Goal: Find specific page/section

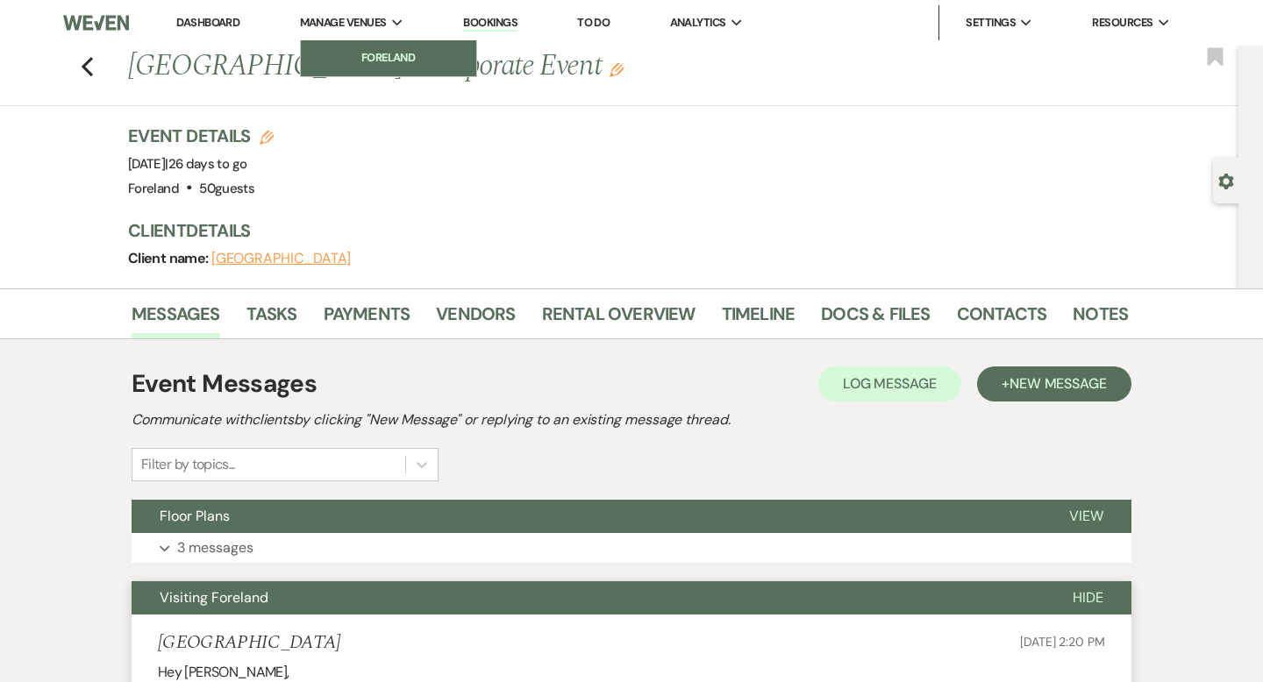
click at [391, 60] on li "Foreland" at bounding box center [389, 58] width 158 height 18
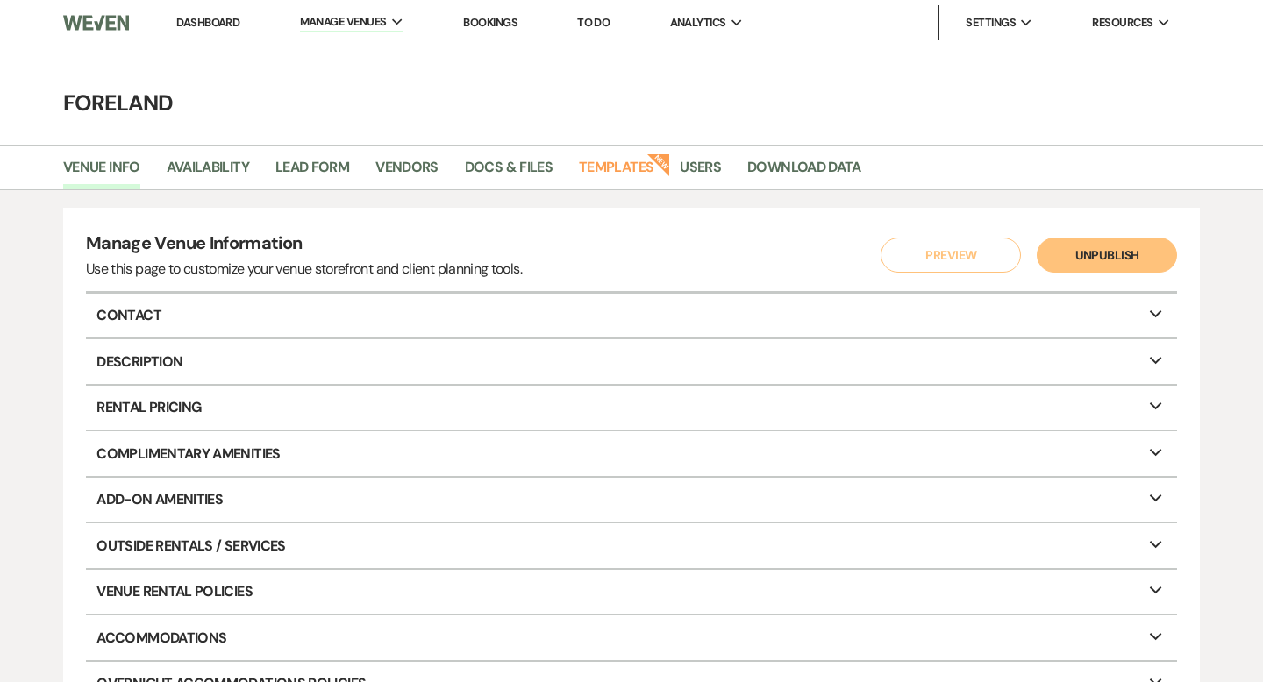
click at [509, 6] on li "Bookings" at bounding box center [490, 22] width 72 height 35
click at [508, 26] on link "Bookings" at bounding box center [490, 22] width 54 height 15
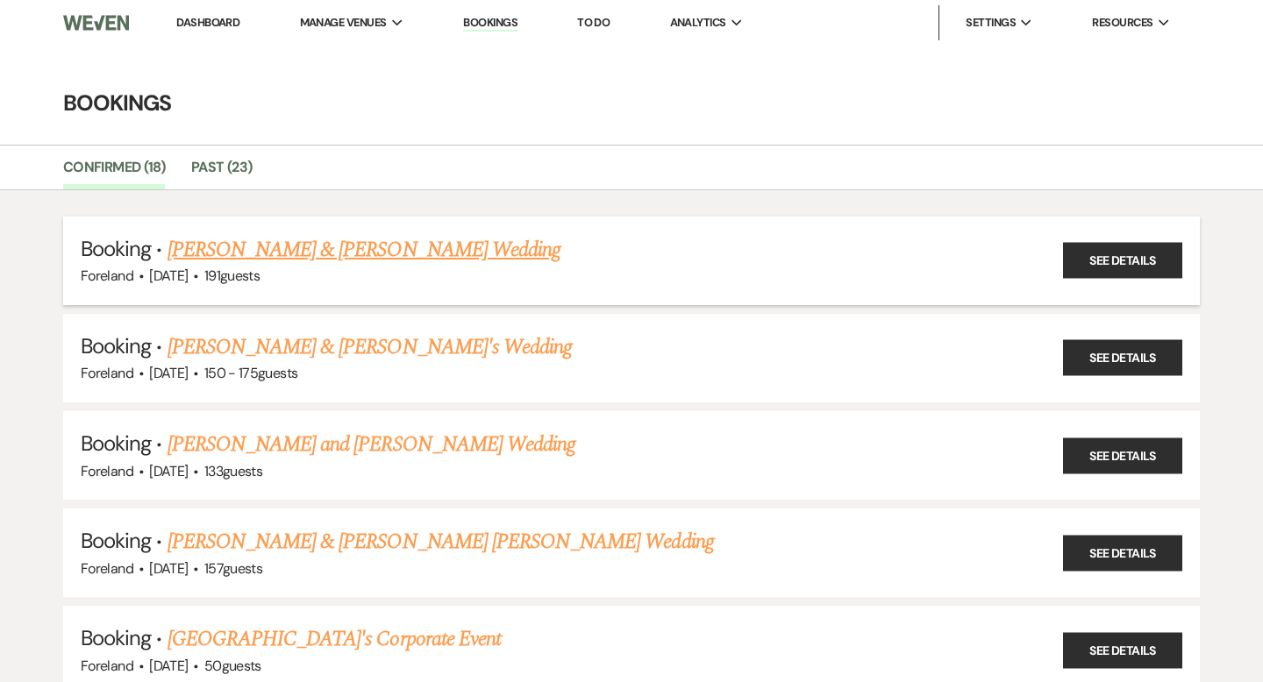
click at [354, 240] on link "[PERSON_NAME] & [PERSON_NAME] Wedding" at bounding box center [363, 250] width 393 height 32
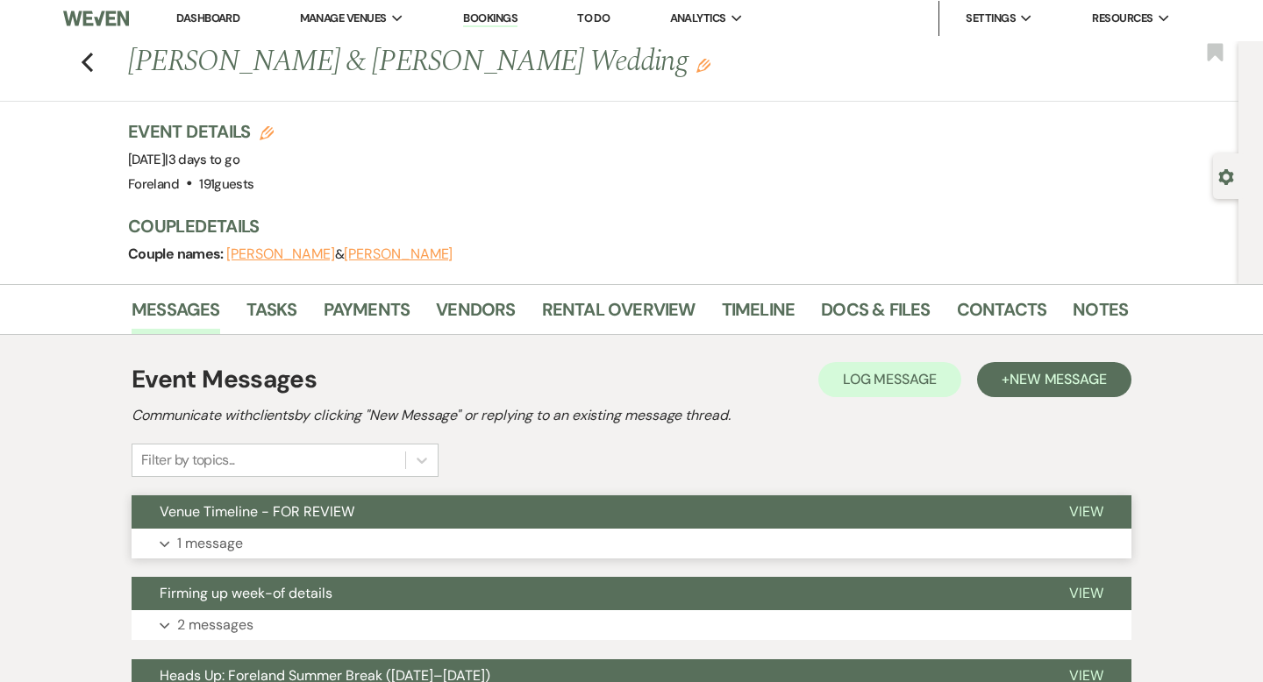
click at [322, 509] on span "Venue Timeline - FOR REVIEW" at bounding box center [257, 511] width 195 height 18
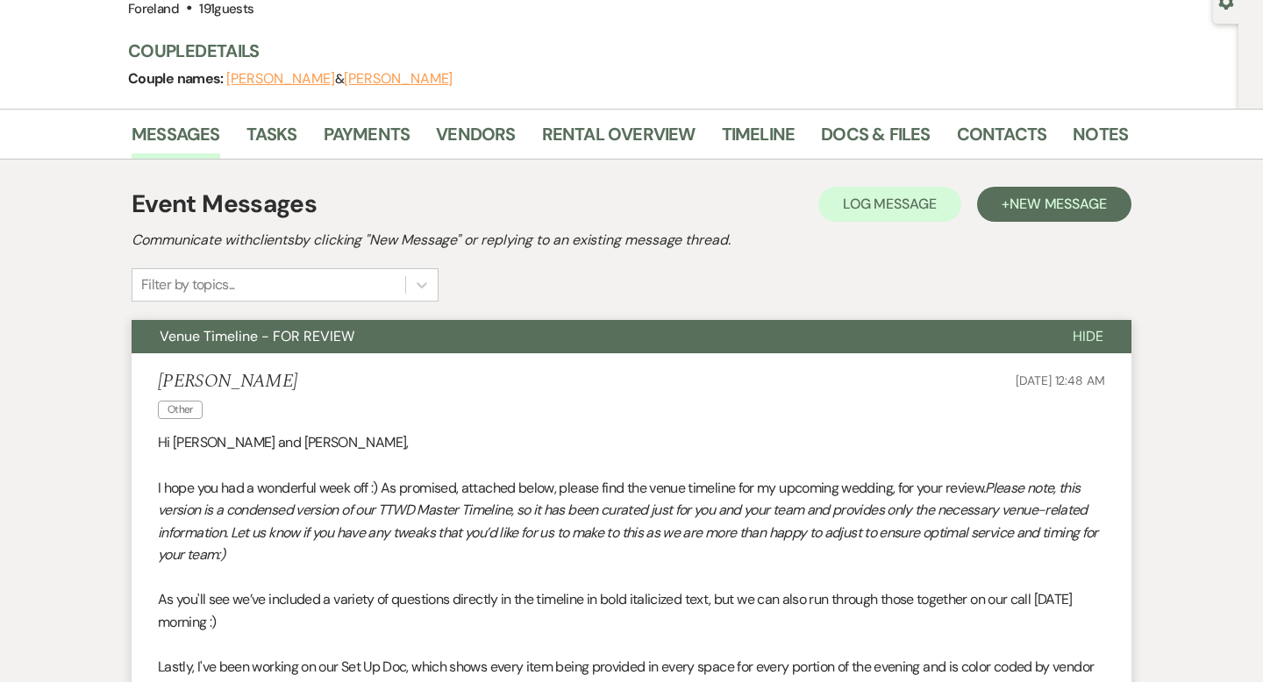
scroll to position [752, 0]
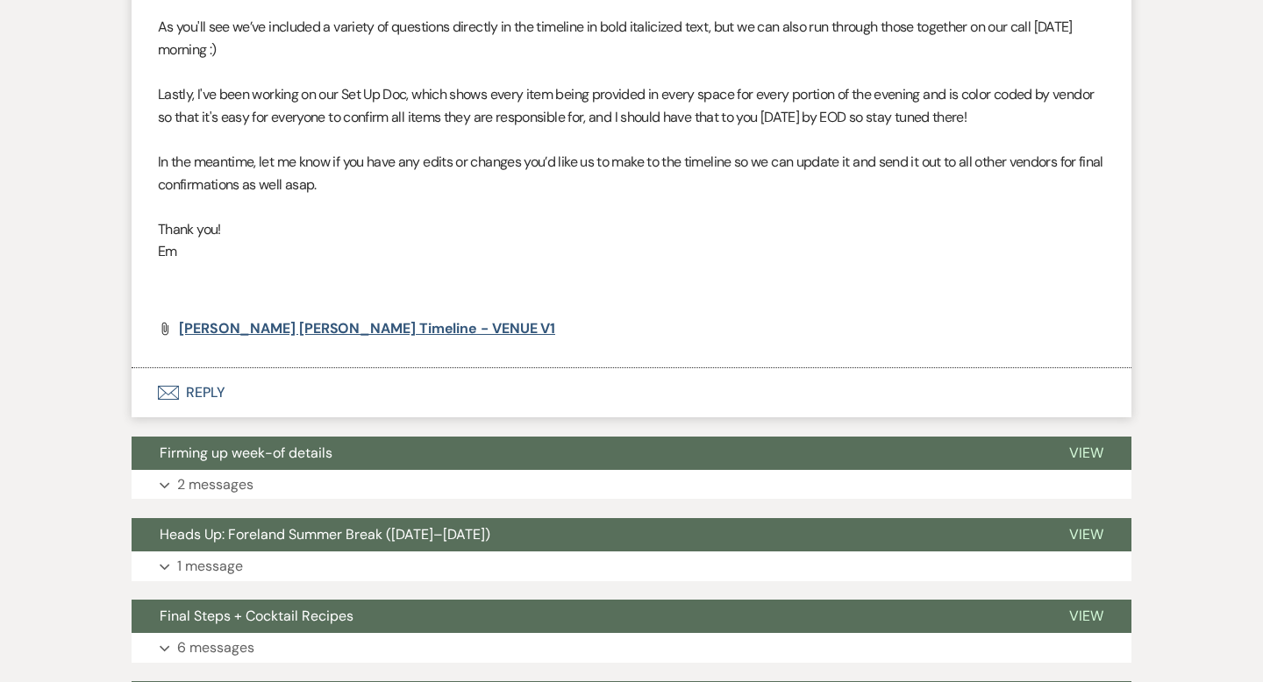
click at [265, 334] on span "[PERSON_NAME] [PERSON_NAME] Timeline - VENUE V1" at bounding box center [367, 328] width 376 height 18
